Goal: Check status: Check status

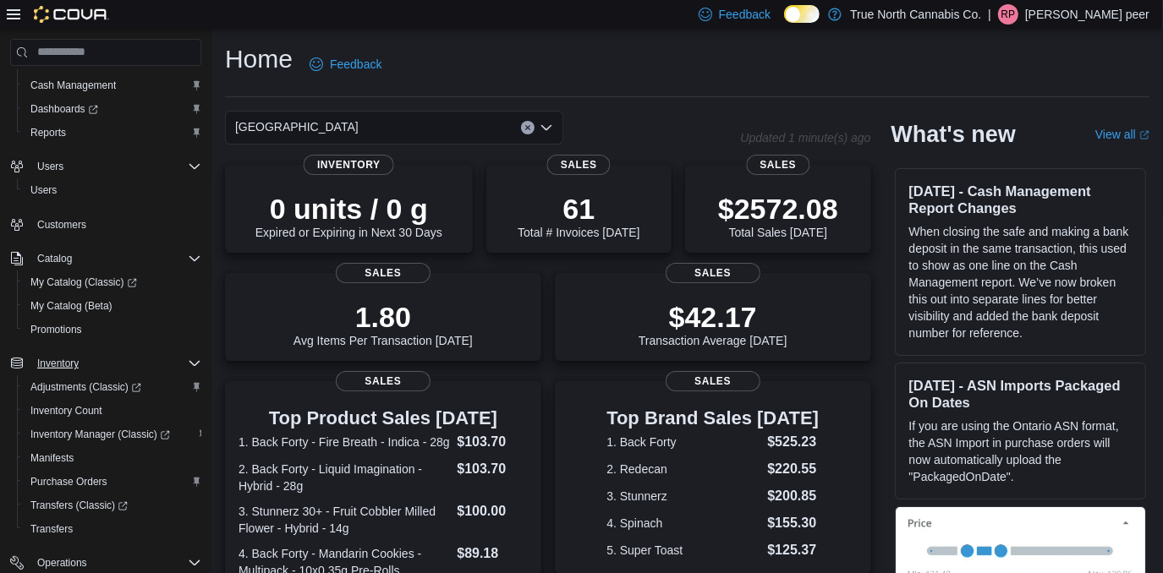
scroll to position [153, 0]
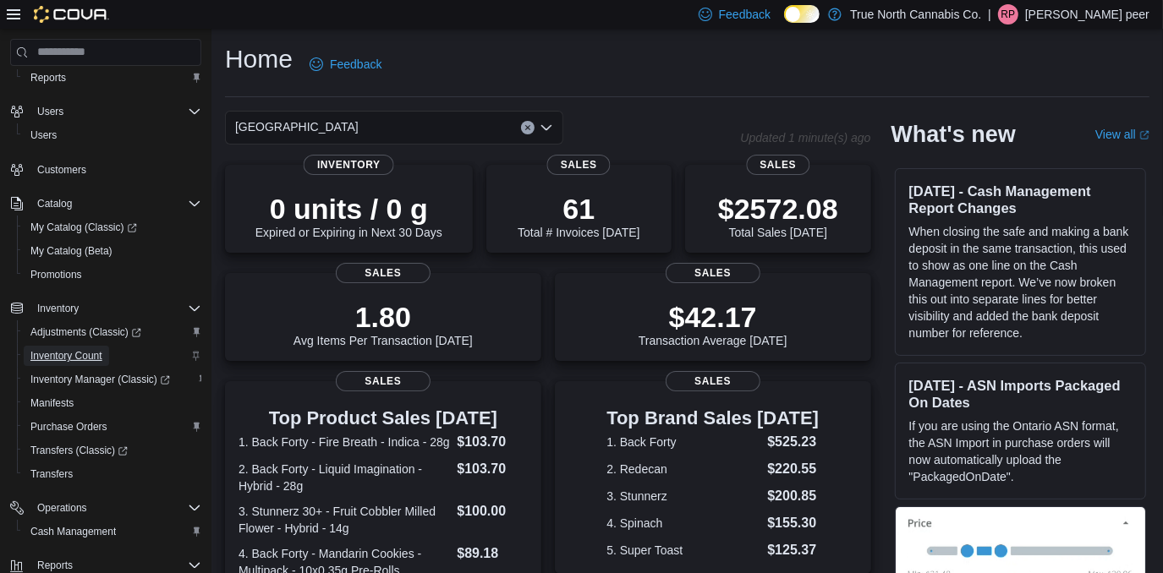
click at [83, 354] on span "Inventory Count" at bounding box center [66, 356] width 72 height 14
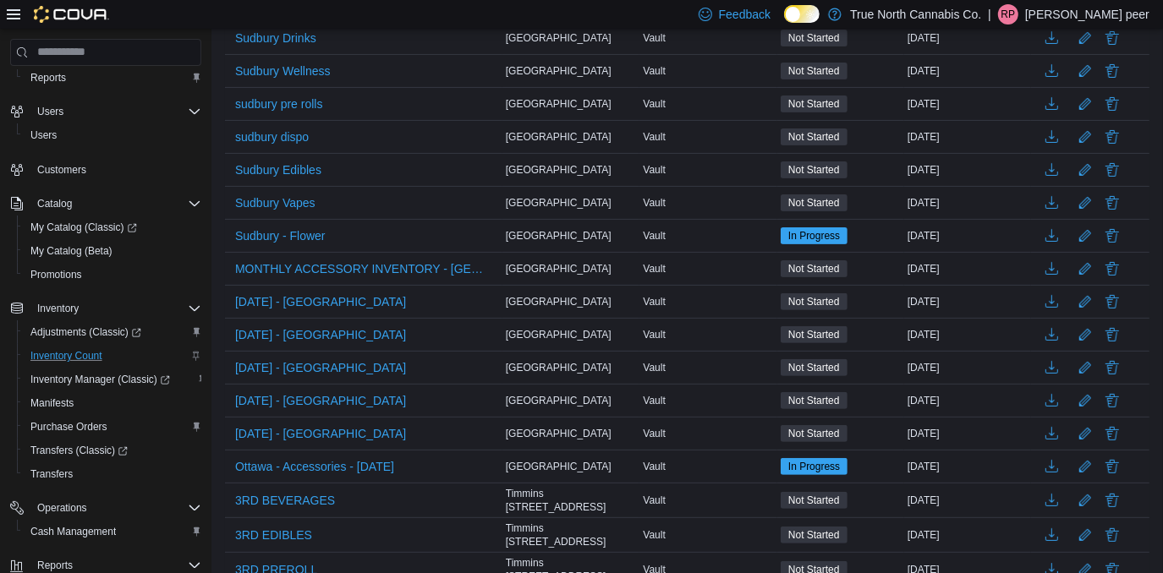
scroll to position [307, 0]
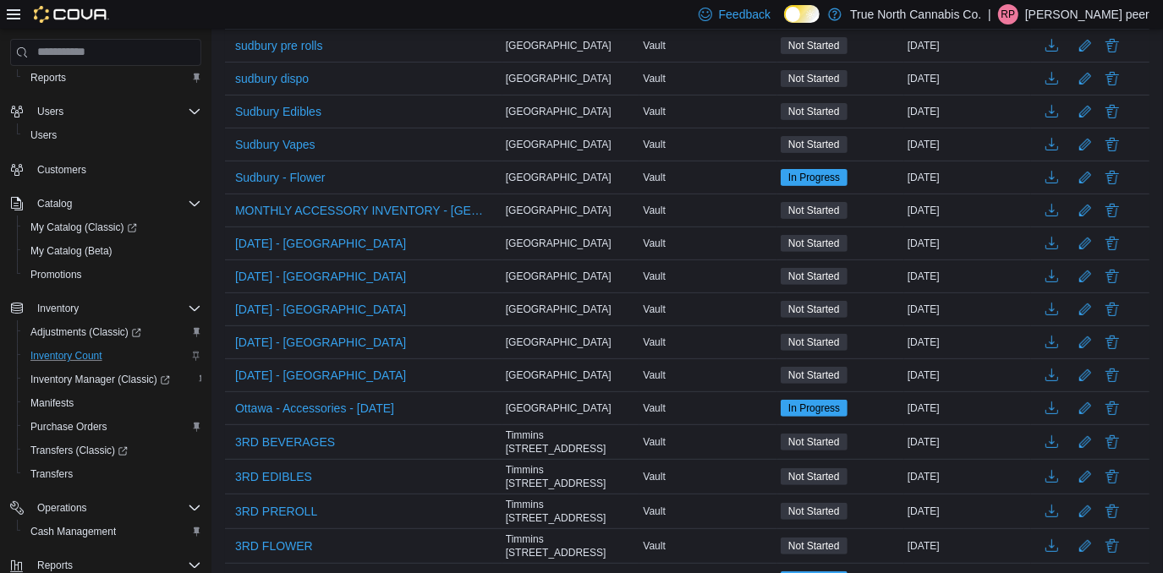
click at [9, 14] on icon at bounding box center [14, 15] width 14 height 14
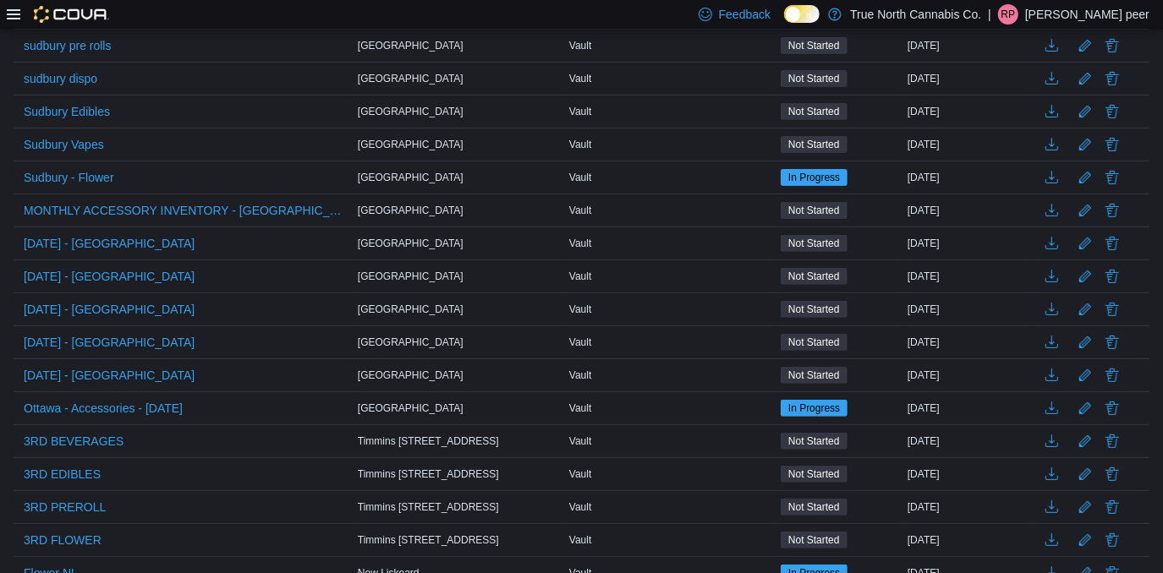
click at [8, 11] on icon at bounding box center [14, 15] width 14 height 14
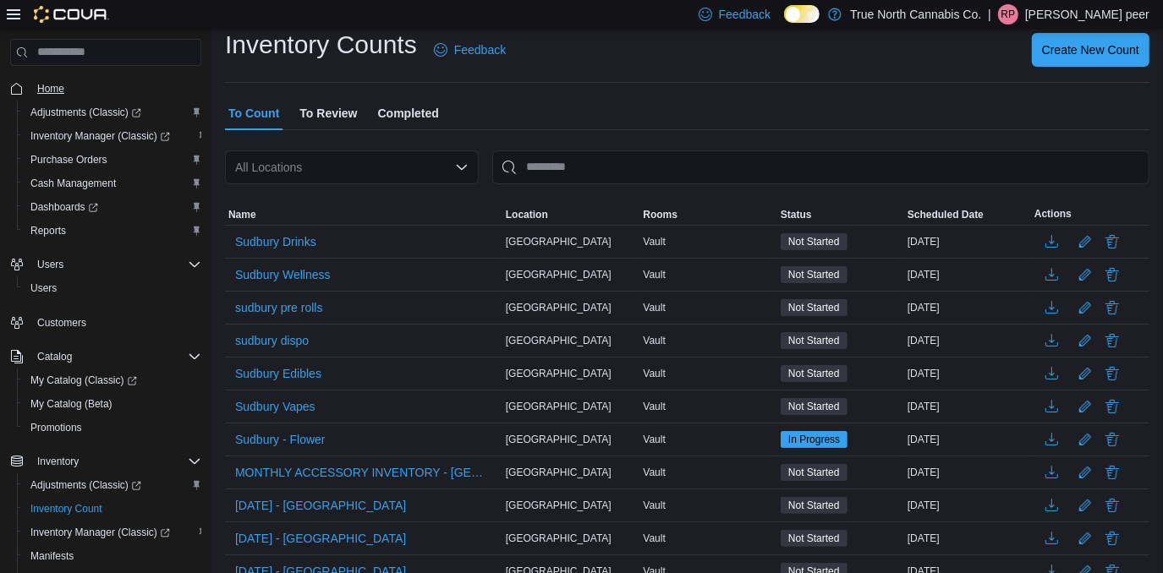
scroll to position [0, 0]
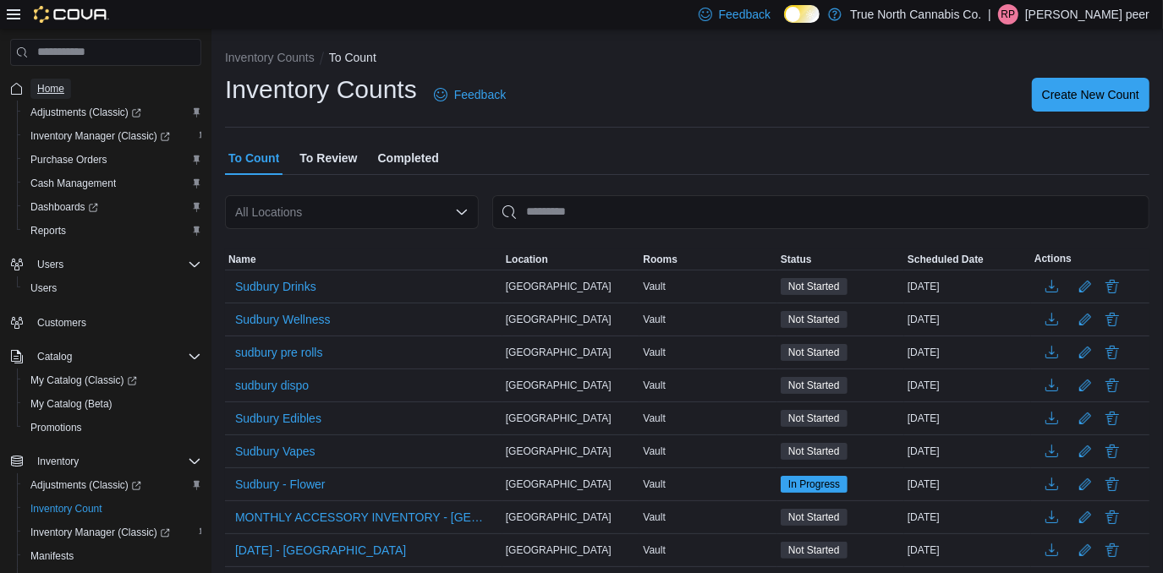
click at [47, 89] on span "Home" at bounding box center [50, 89] width 27 height 14
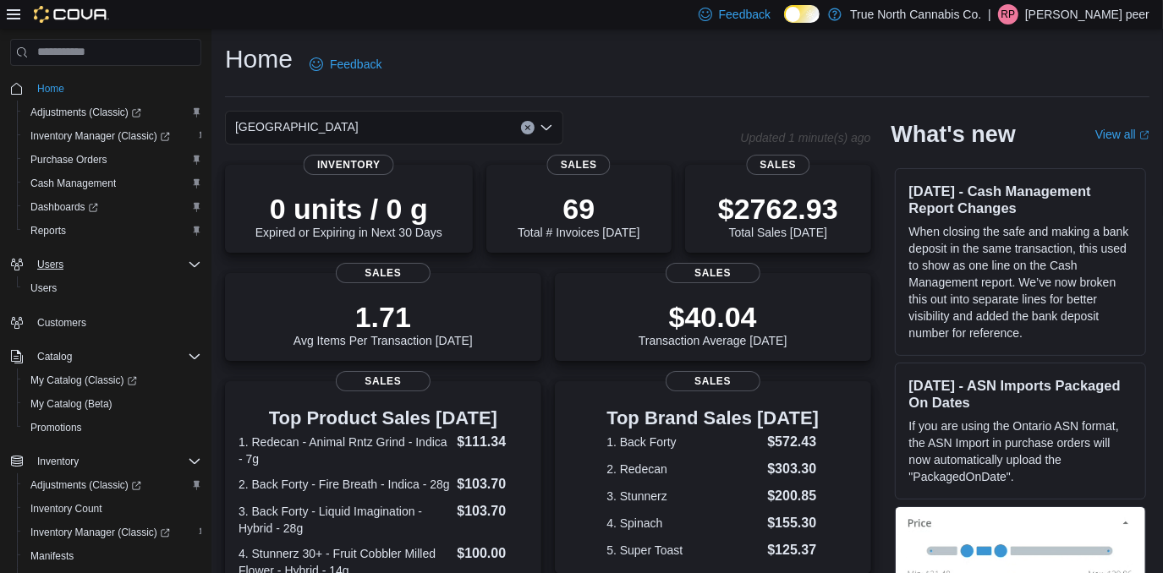
scroll to position [307, 0]
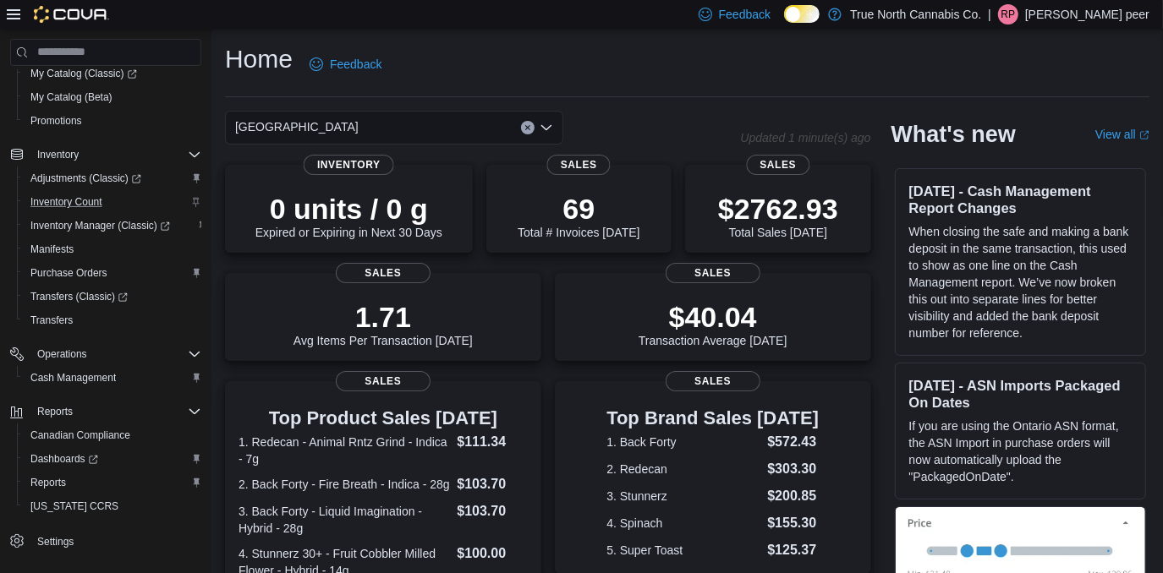
click at [194, 200] on icon "Complex example" at bounding box center [196, 202] width 7 height 9
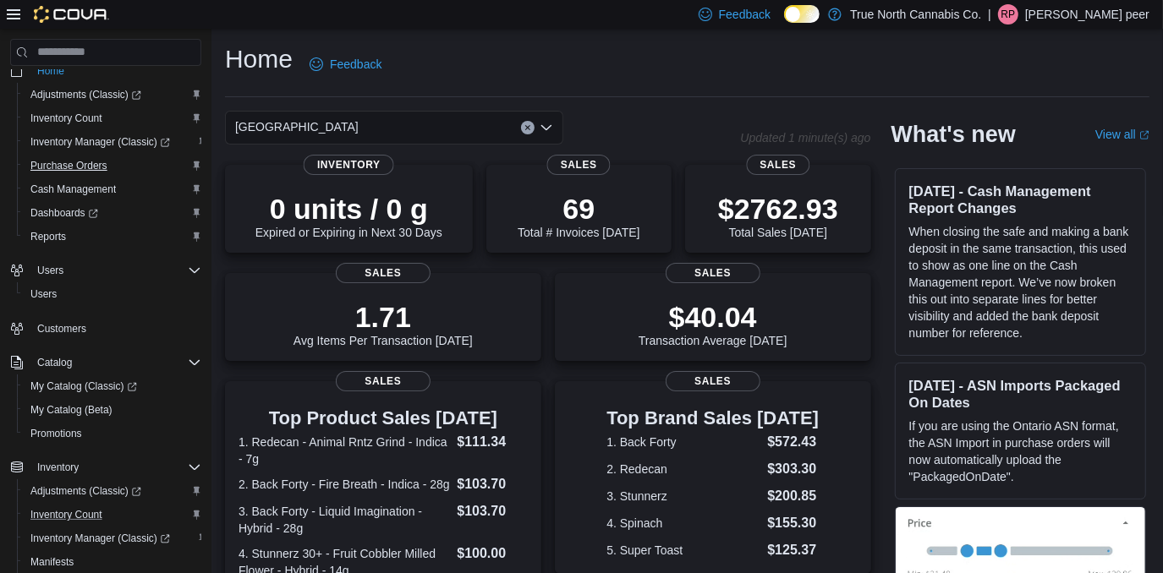
scroll to position [0, 0]
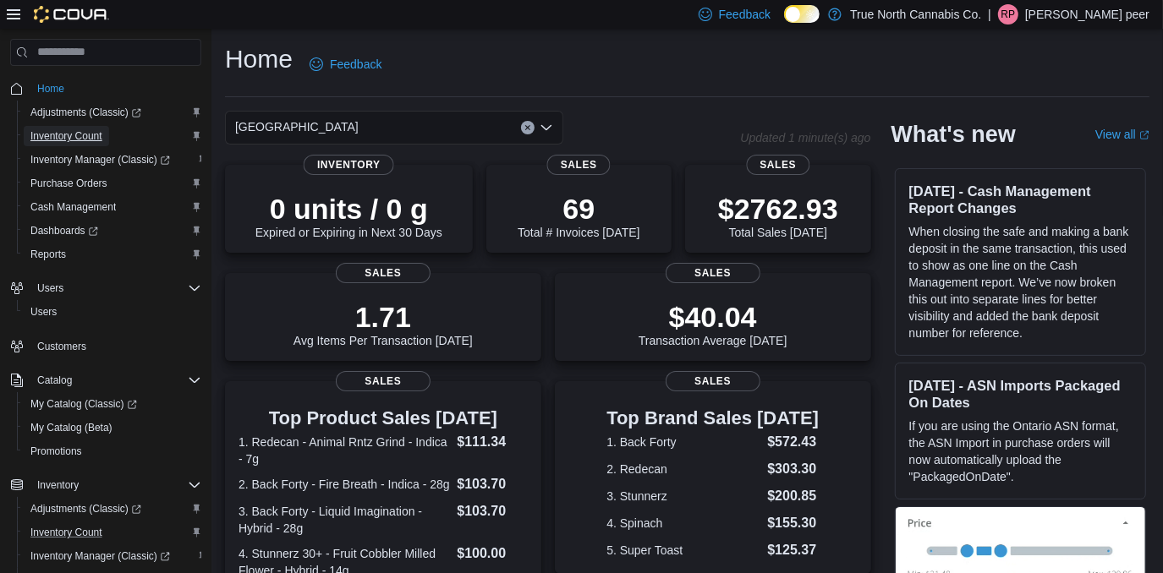
click at [61, 136] on span "Inventory Count" at bounding box center [66, 136] width 72 height 14
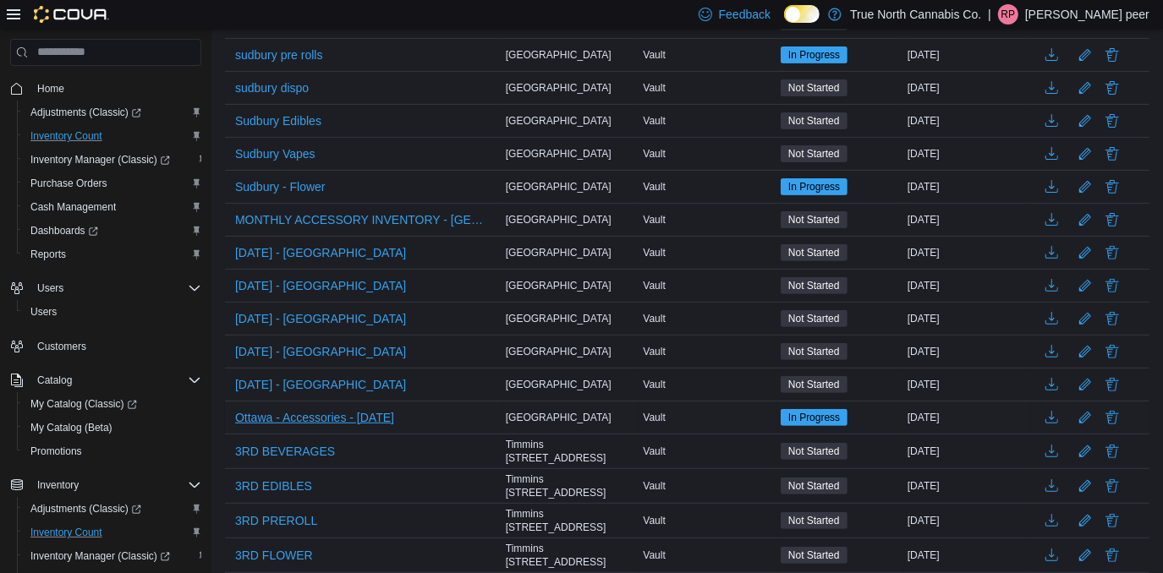
scroll to position [307, 0]
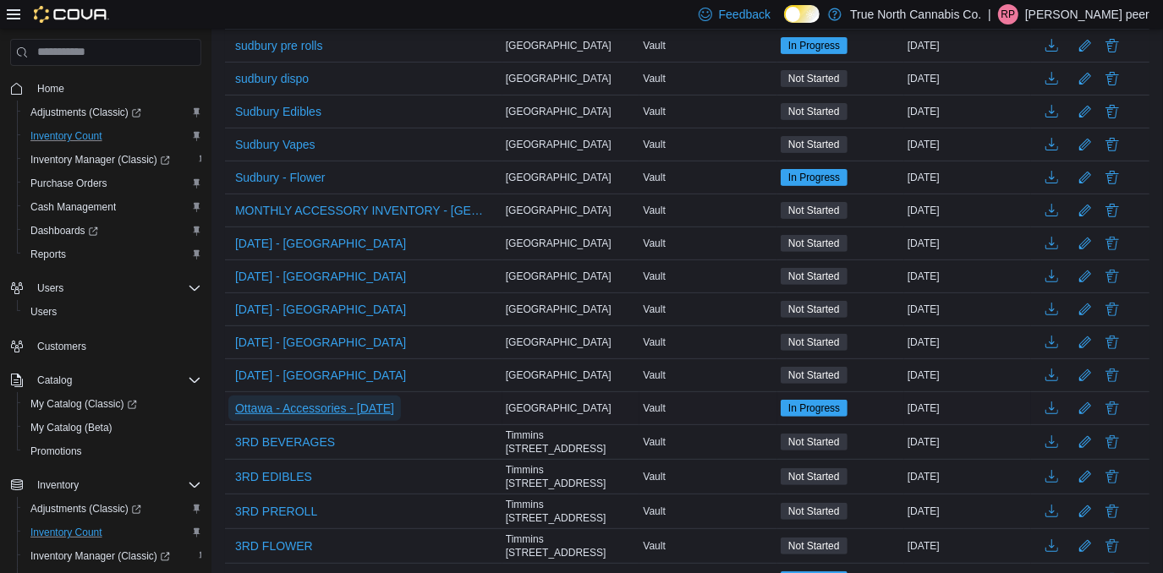
click at [335, 403] on span "Ottawa - Accessories - [DATE]" at bounding box center [314, 408] width 159 height 17
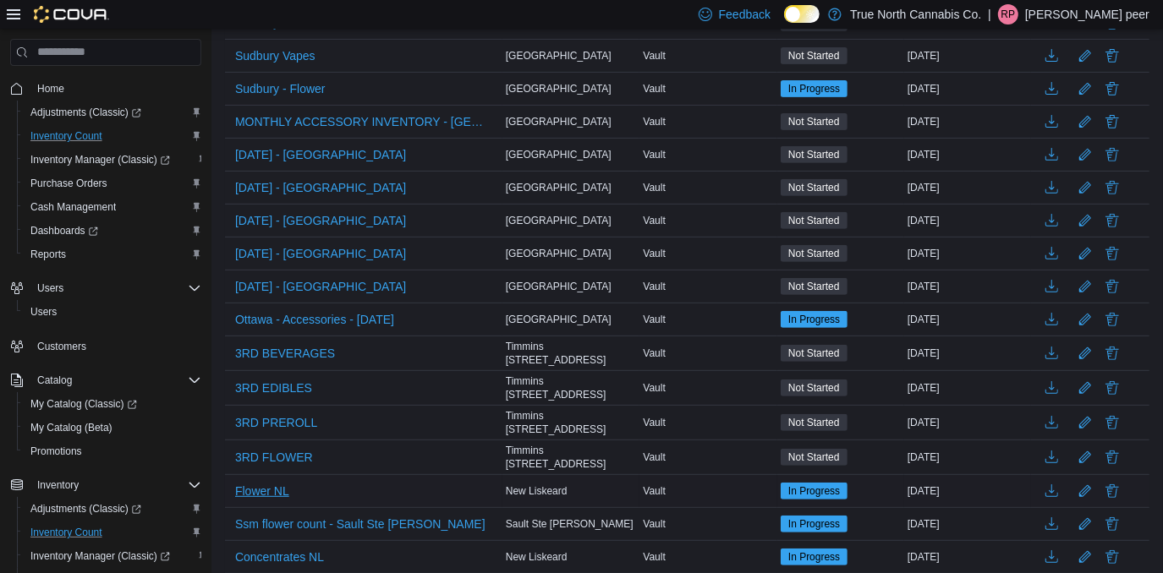
scroll to position [461, 0]
